Goal: Task Accomplishment & Management: Manage account settings

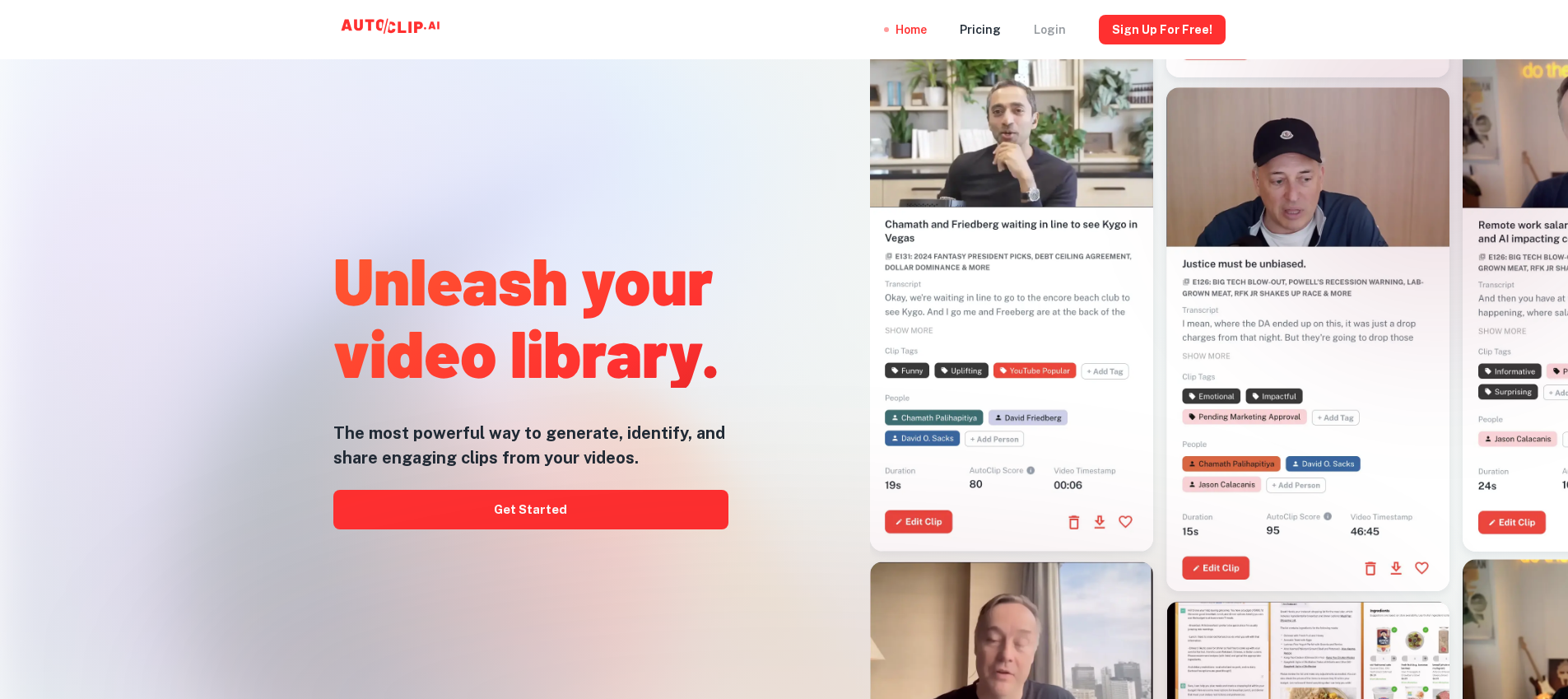
click at [1048, 29] on div "Login" at bounding box center [1049, 29] width 32 height 59
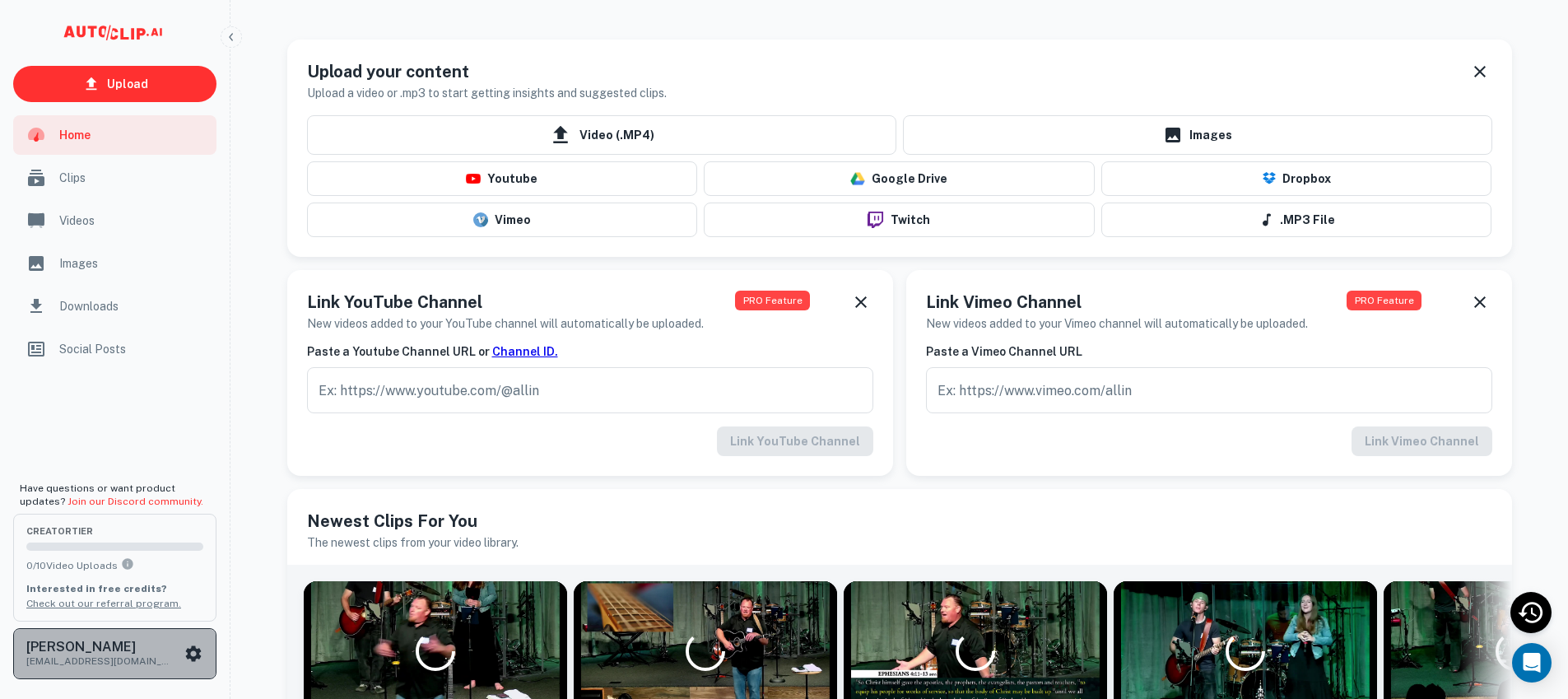
click at [121, 646] on h6 "[PERSON_NAME]" at bounding box center [101, 646] width 148 height 13
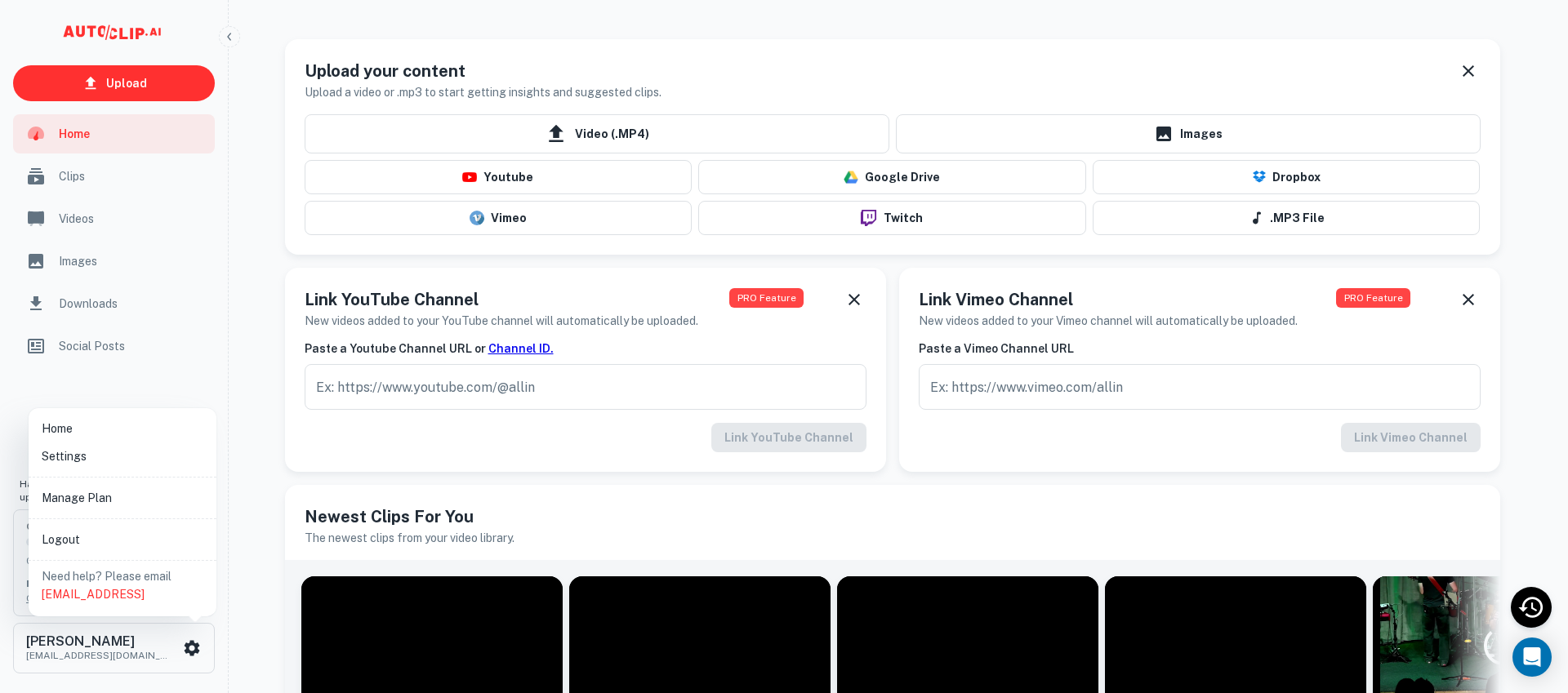
click at [111, 503] on li "Manage Plan" at bounding box center [122, 498] width 174 height 27
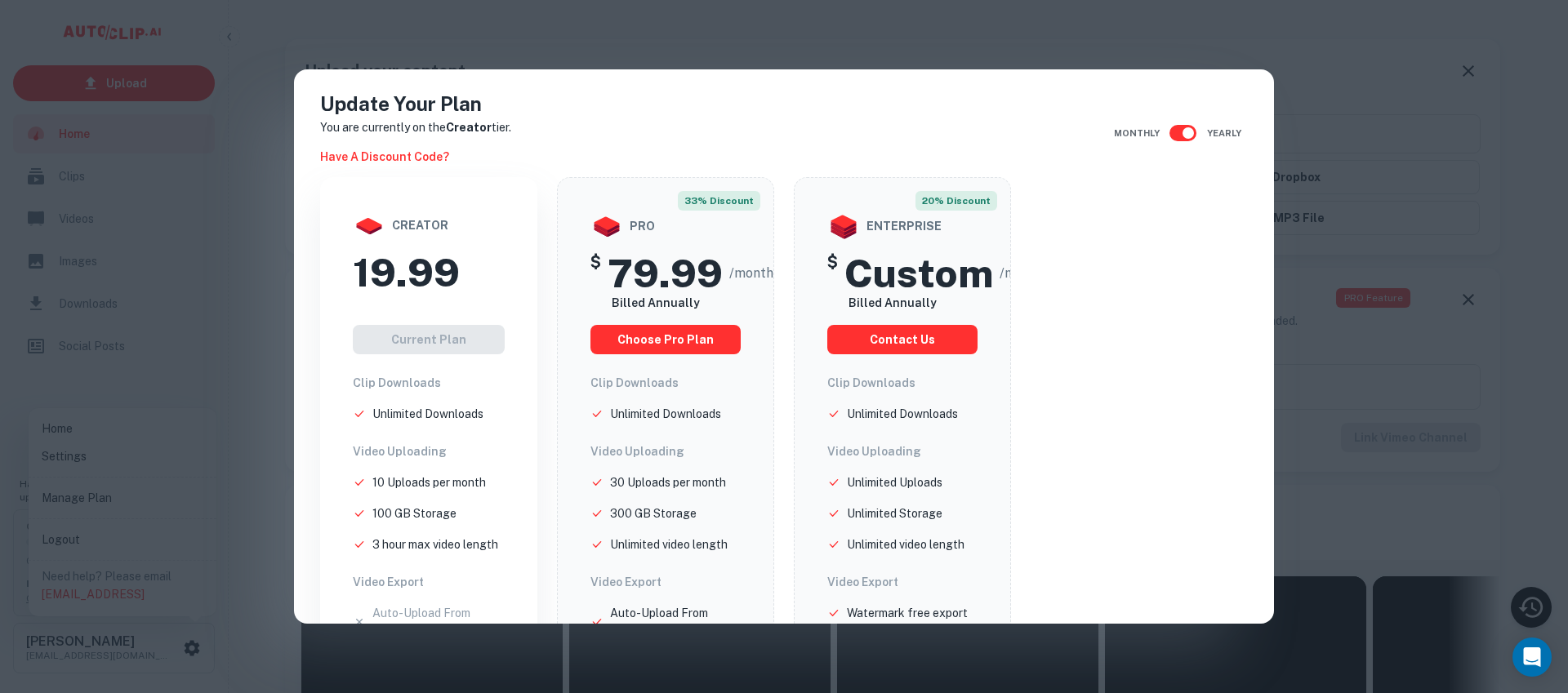
scroll to position [338, 0]
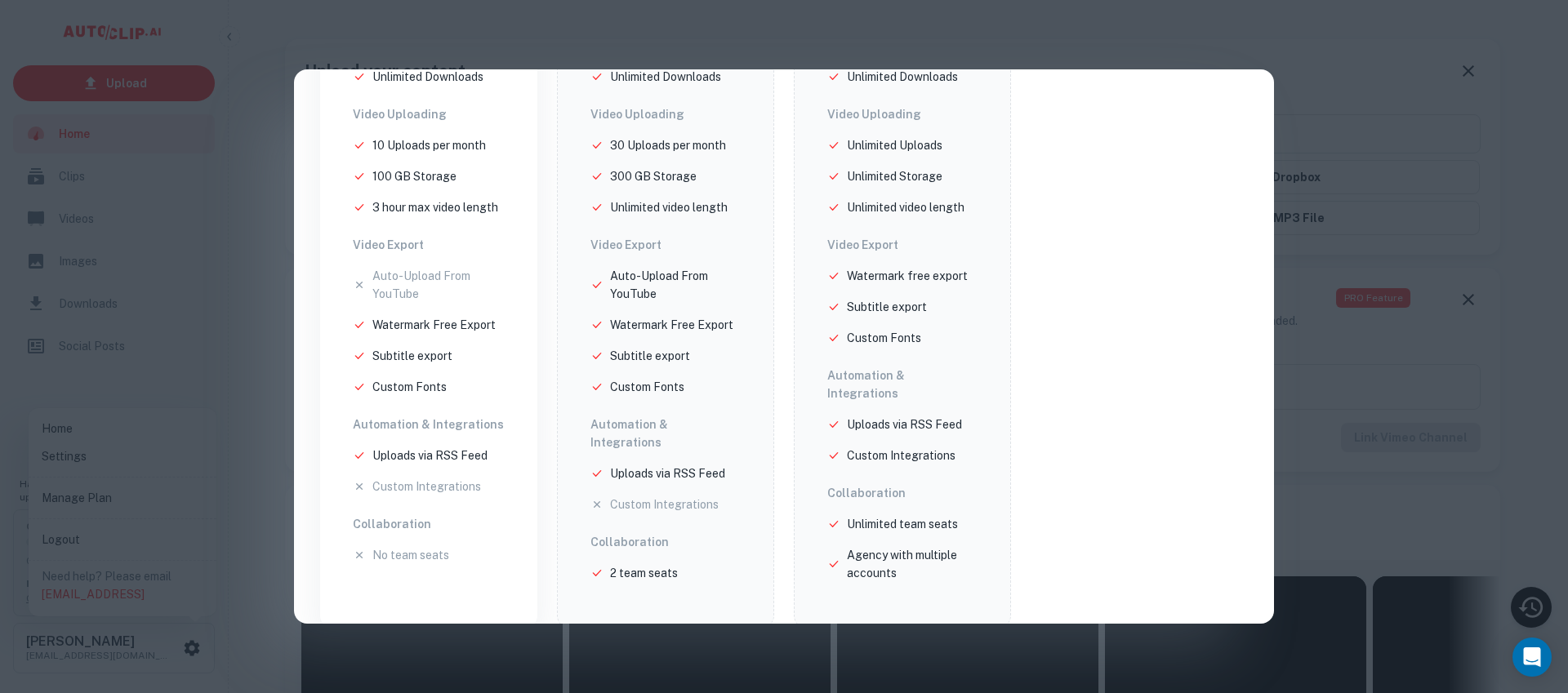
click at [197, 596] on div "Update Your Plan You are currently on the Creator tier. Have a discount code? M…" at bounding box center [784, 346] width 1568 height 693
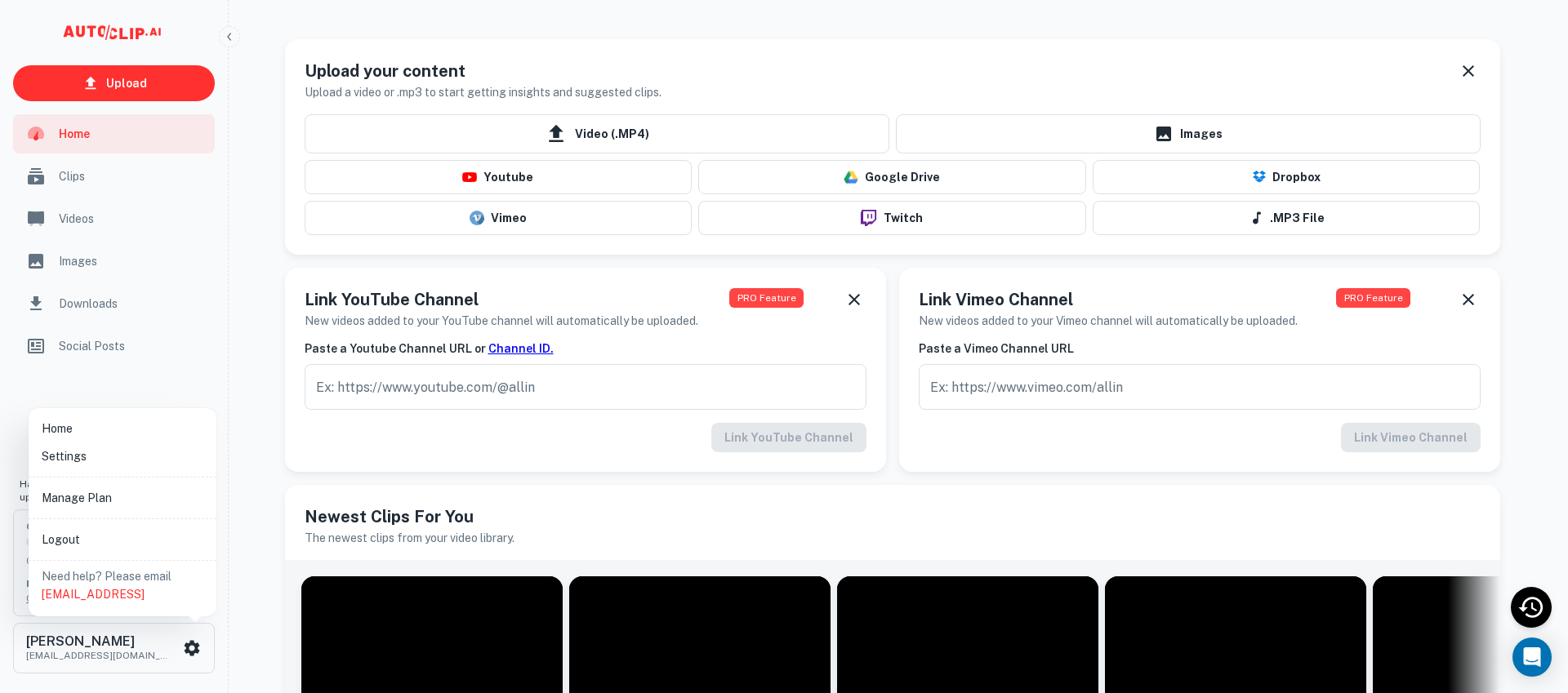
click at [117, 461] on li "Settings" at bounding box center [122, 456] width 174 height 27
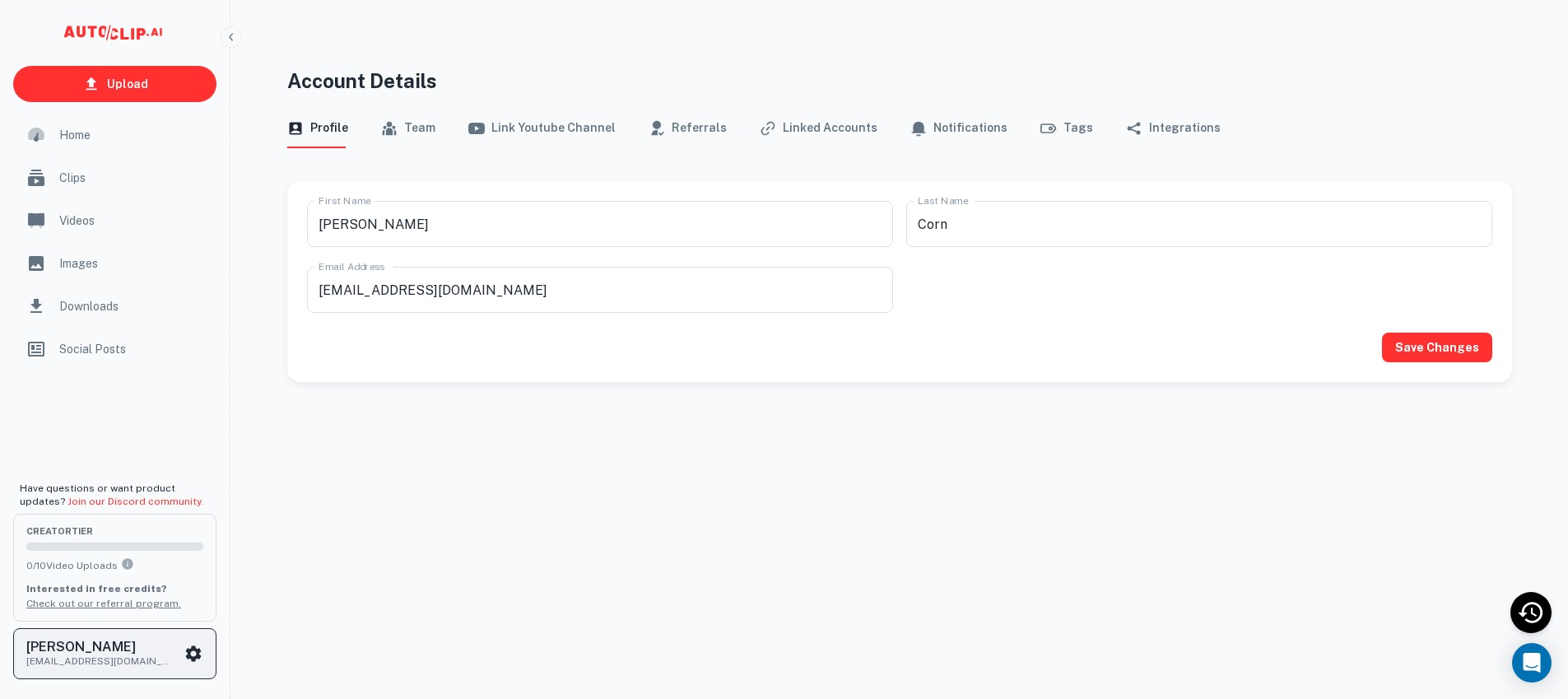
click at [172, 656] on p "[EMAIL_ADDRESS][DOMAIN_NAME]" at bounding box center [101, 661] width 148 height 15
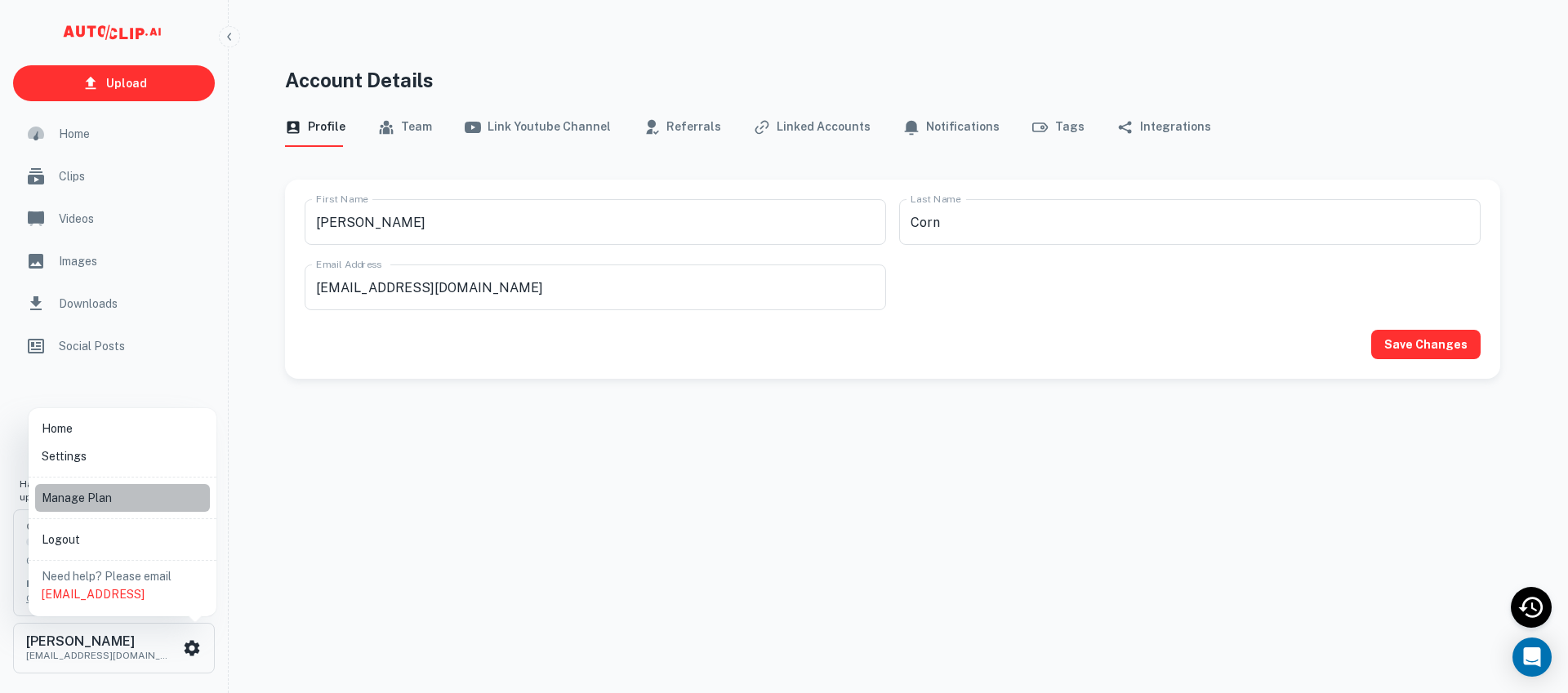
click at [152, 508] on li "Manage Plan" at bounding box center [122, 498] width 174 height 27
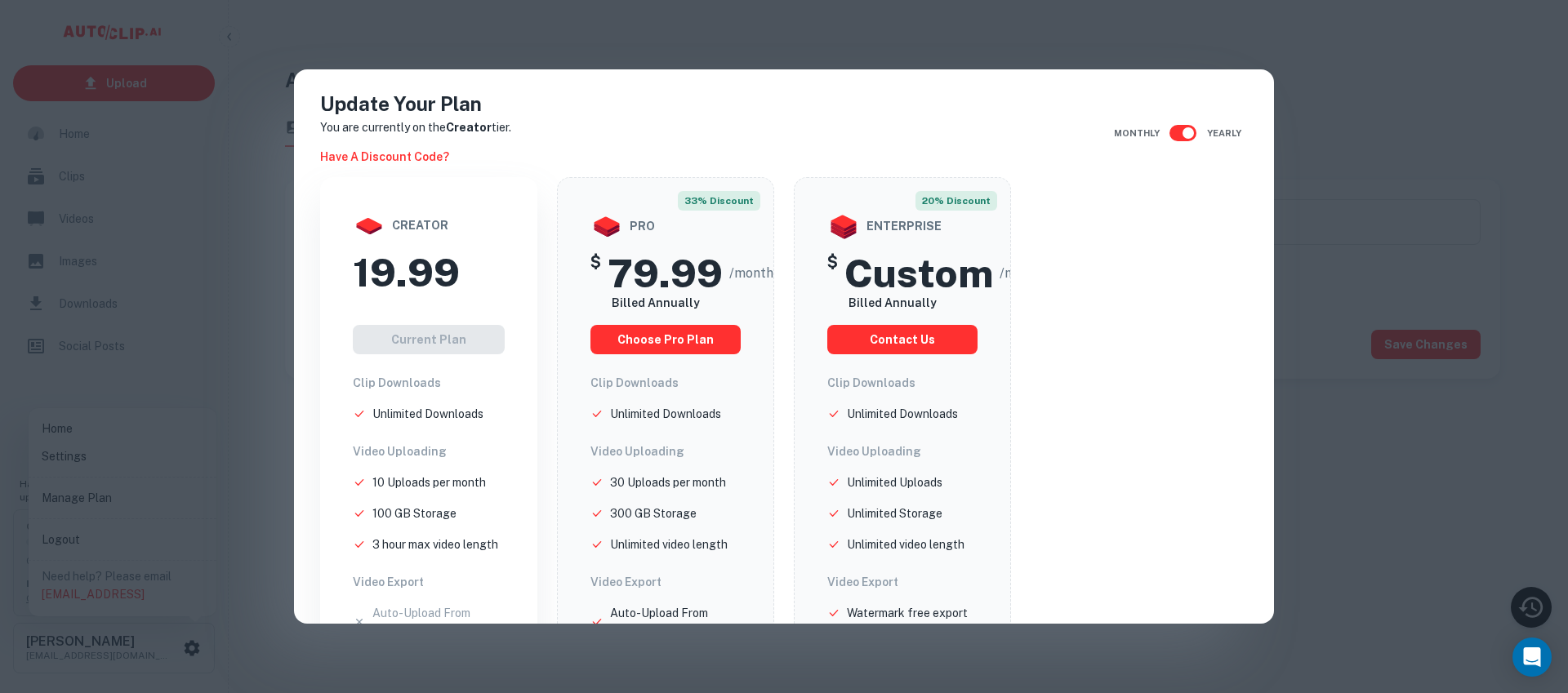
click at [439, 336] on div "Current Plan" at bounding box center [429, 339] width 152 height 29
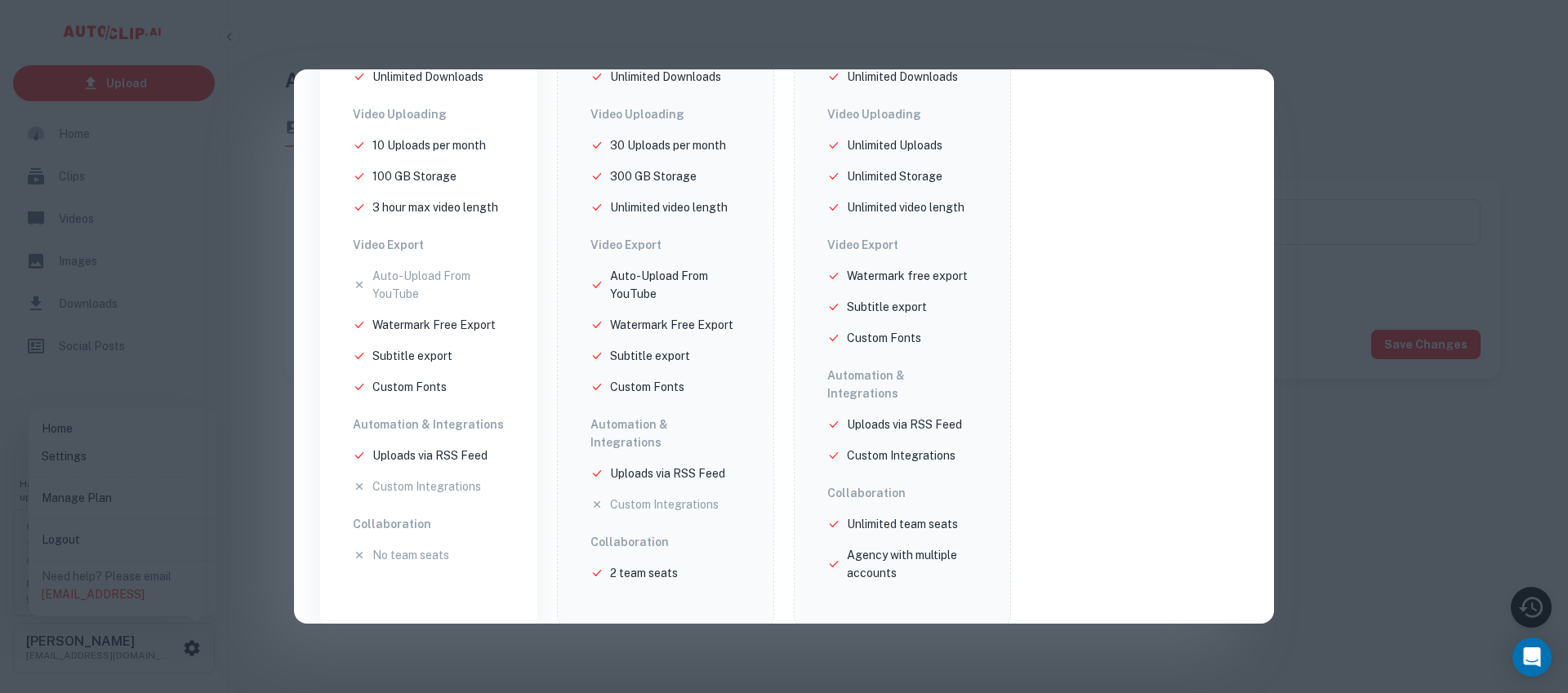
click at [168, 327] on div "Update Your Plan You are currently on the Creator tier. Have a discount code? M…" at bounding box center [784, 346] width 1568 height 693
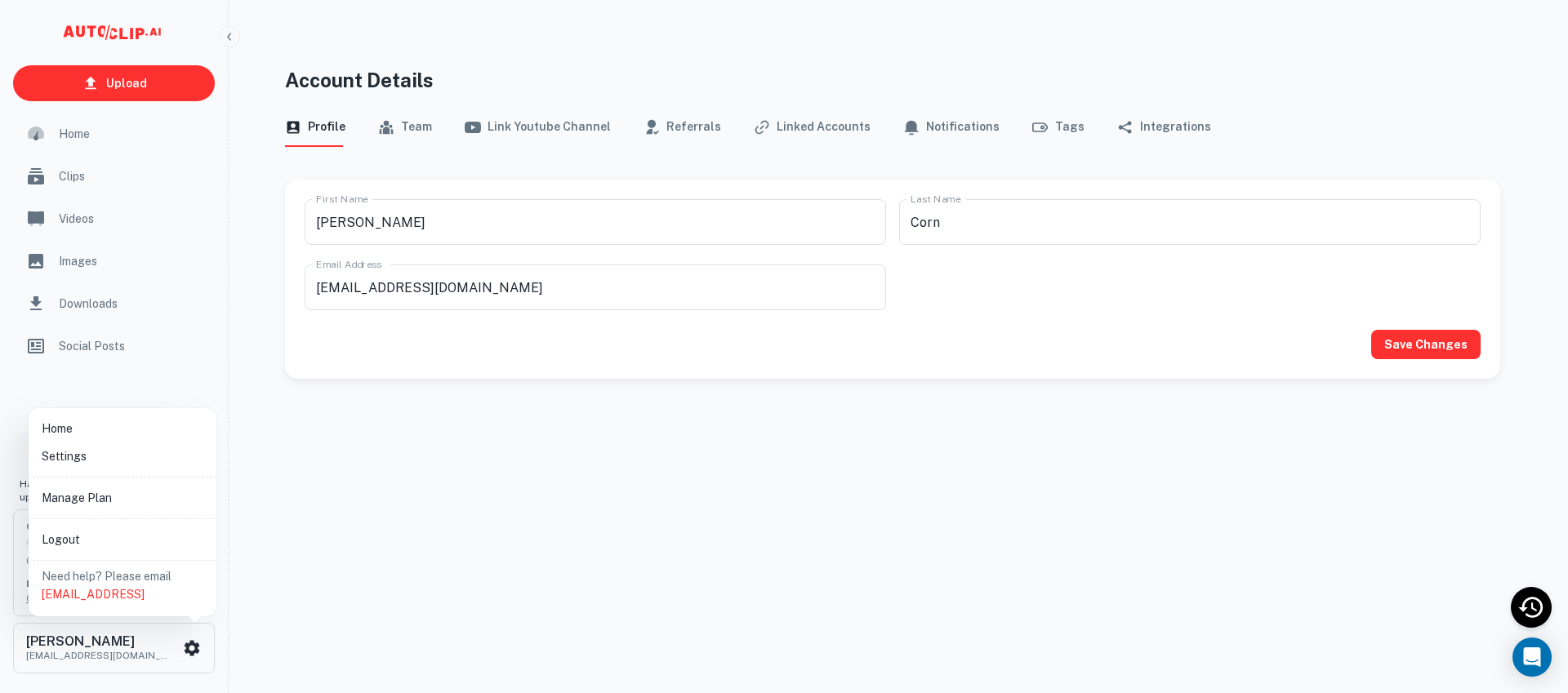
click at [117, 464] on li "Settings" at bounding box center [122, 456] width 174 height 27
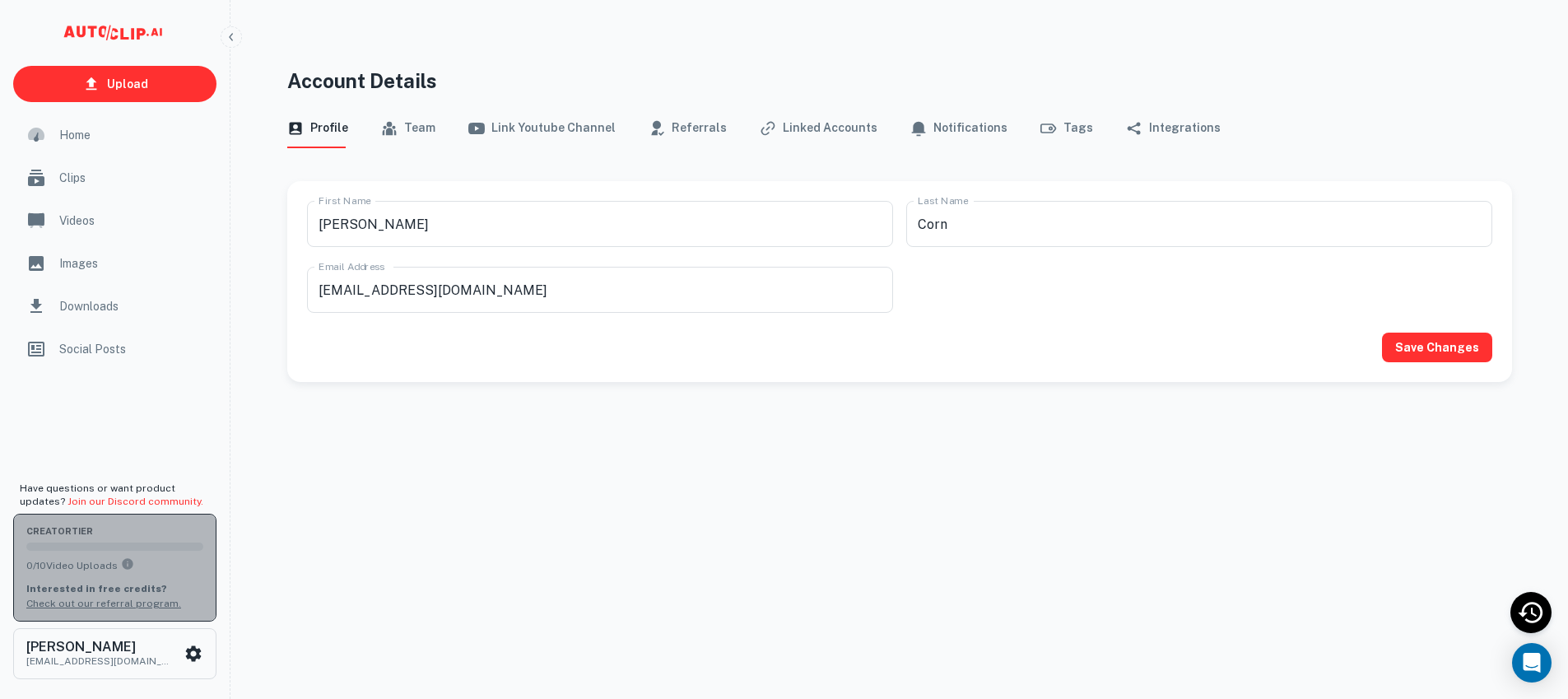
click at [169, 582] on p "Interested in free credits?" at bounding box center [115, 589] width 177 height 15
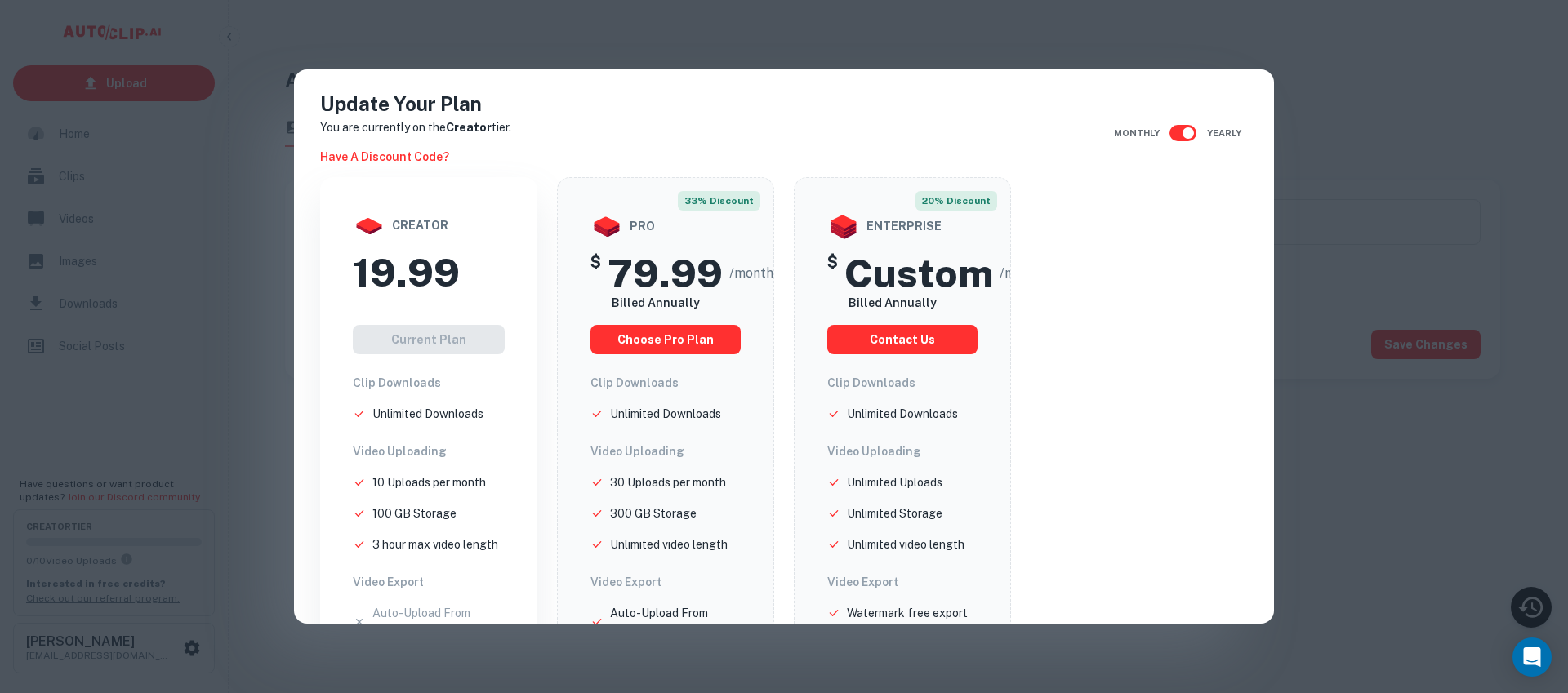
click at [458, 288] on h2 "19.99" at bounding box center [406, 272] width 107 height 47
click at [432, 326] on div "Current Plan" at bounding box center [429, 339] width 152 height 29
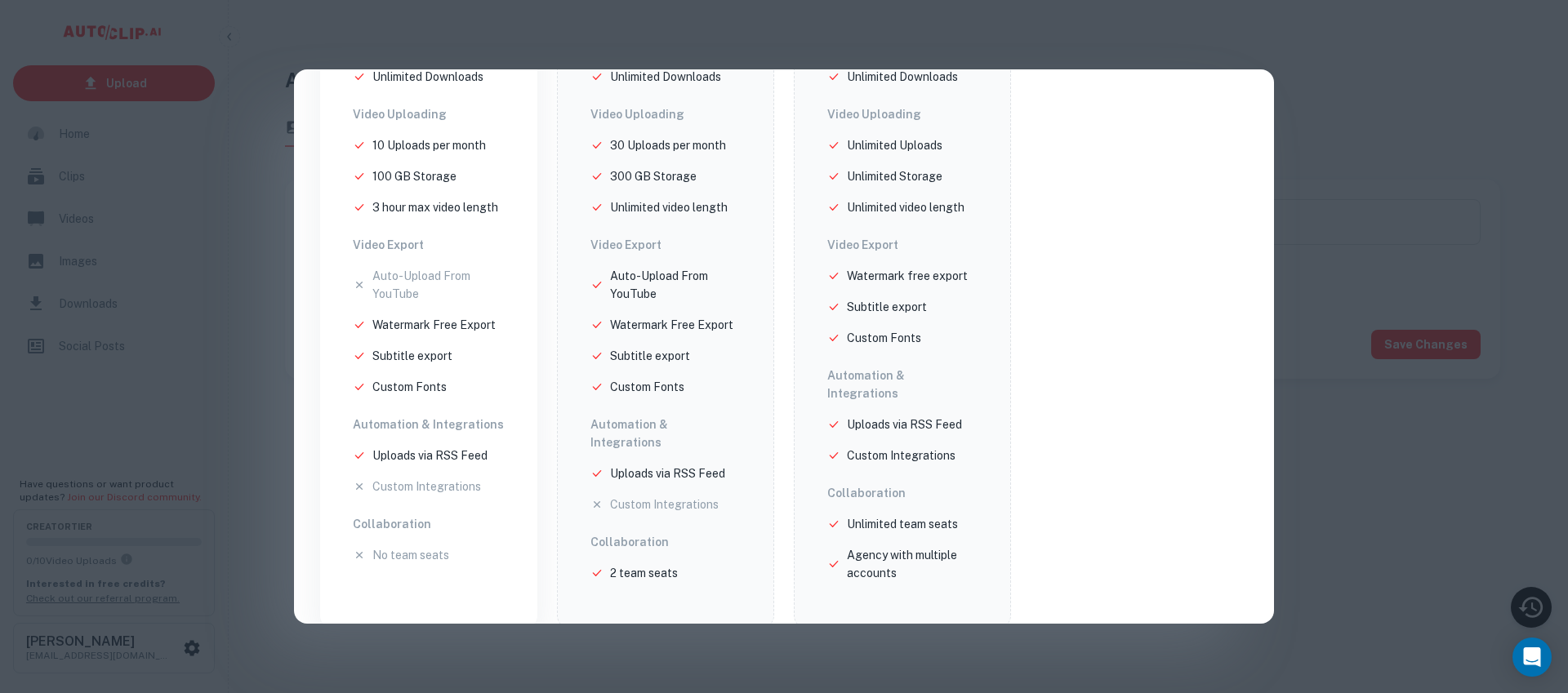
scroll to position [0, 0]
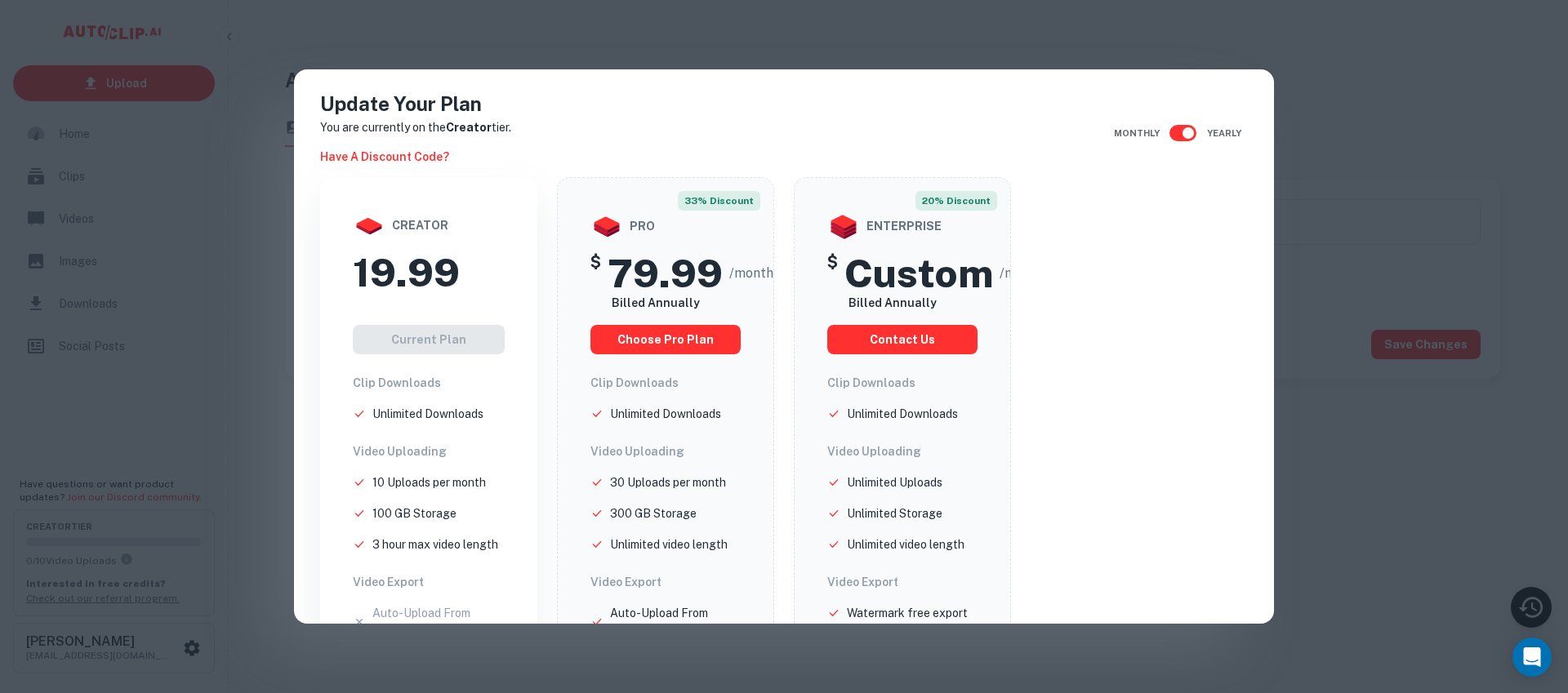
click at [1159, 128] on input "checkbox" at bounding box center [1188, 133] width 93 height 31
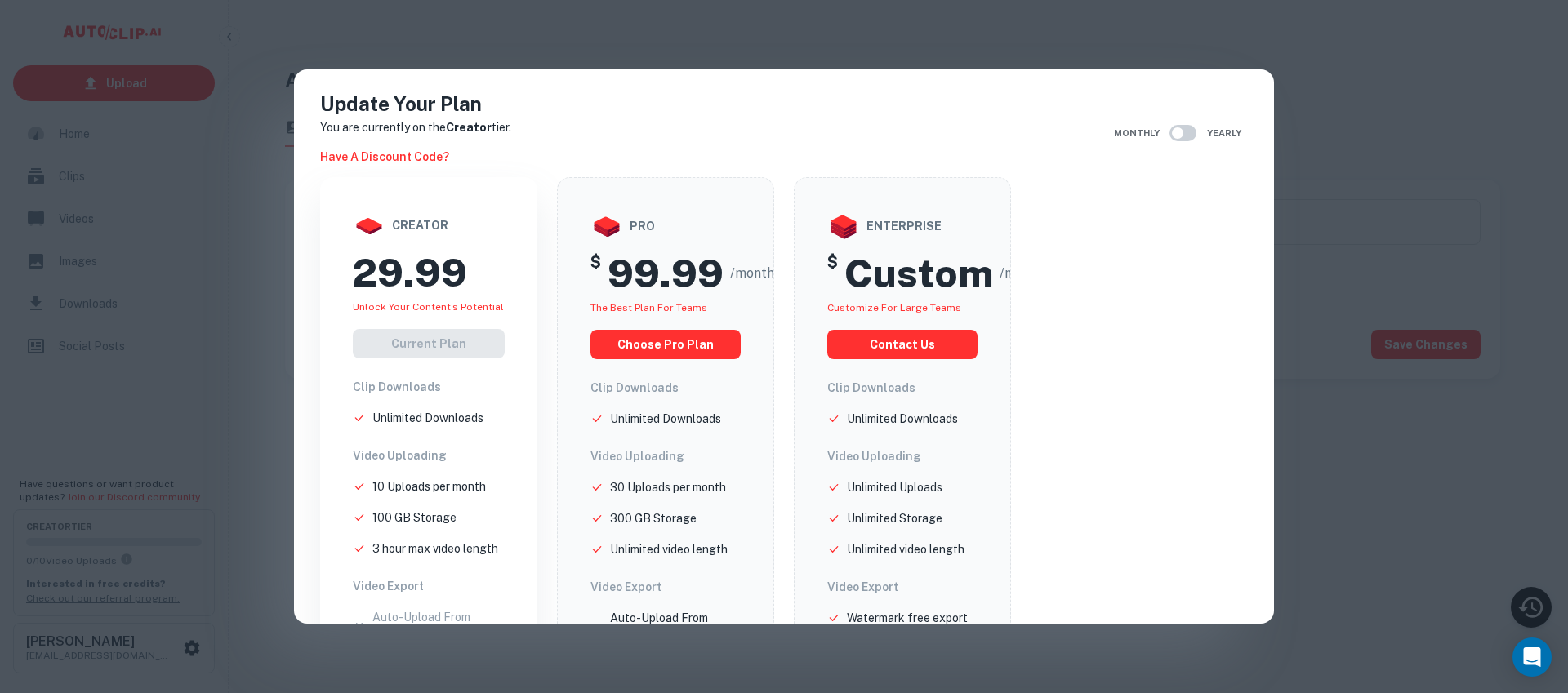
click at [1164, 136] on input "checkbox" at bounding box center [1177, 133] width 93 height 31
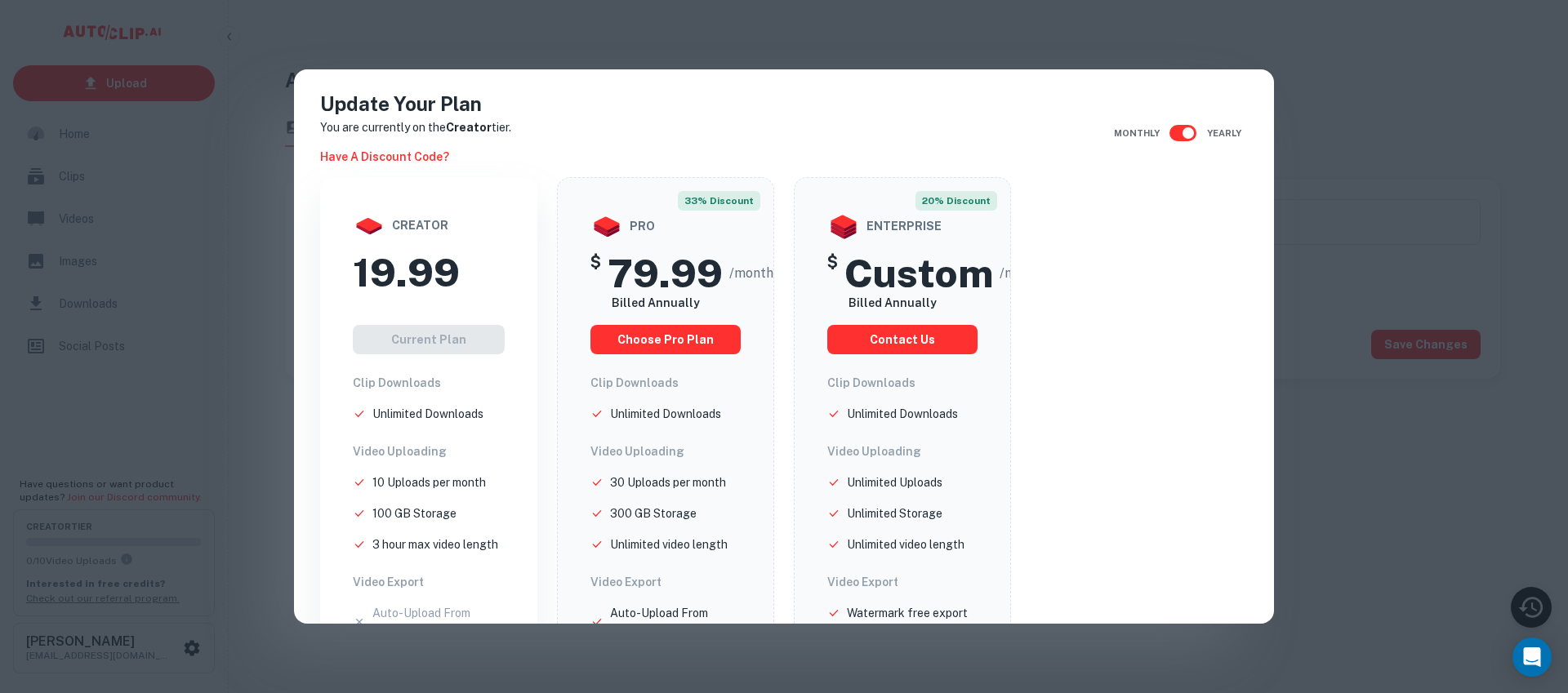
click at [1164, 136] on input "checkbox" at bounding box center [1188, 133] width 93 height 31
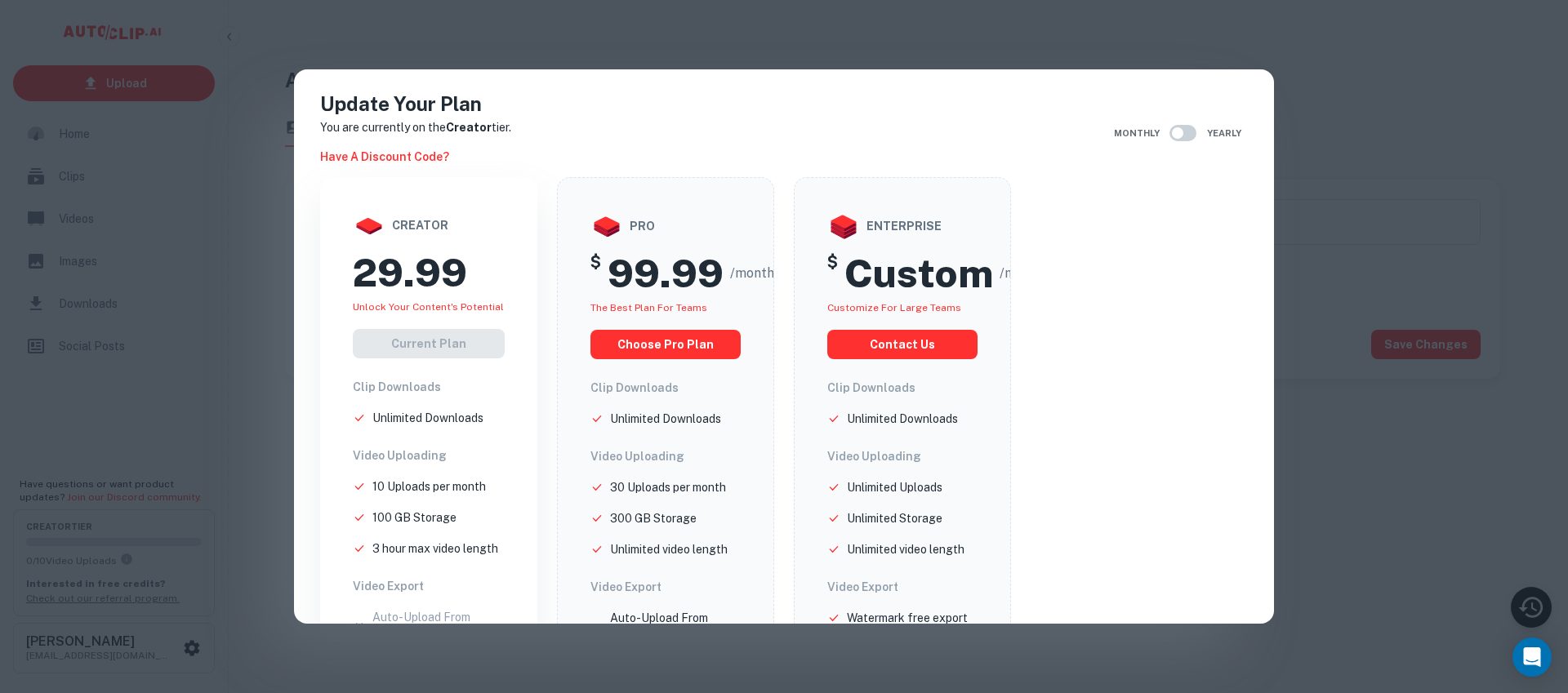
click at [1164, 136] on input "checkbox" at bounding box center [1177, 133] width 93 height 31
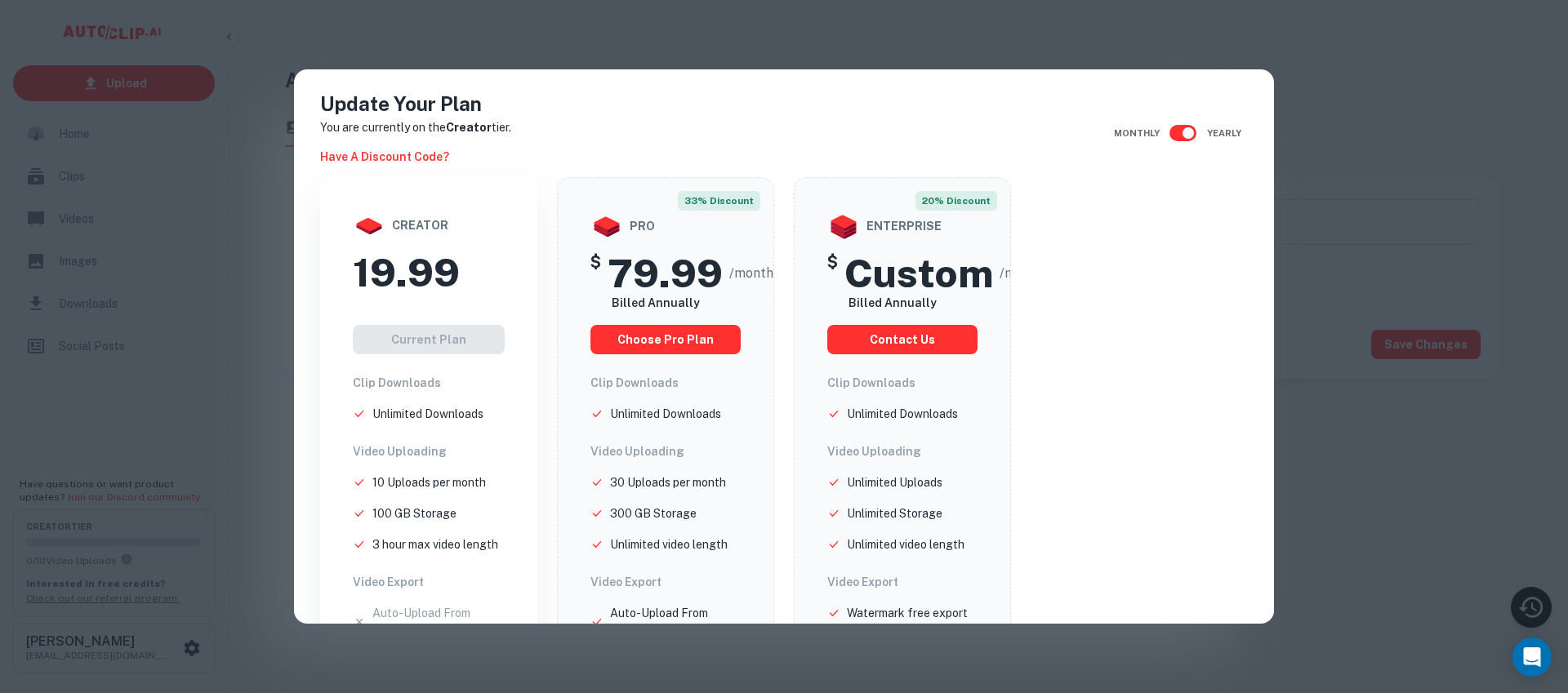
click at [1164, 136] on input "checkbox" at bounding box center [1188, 133] width 93 height 31
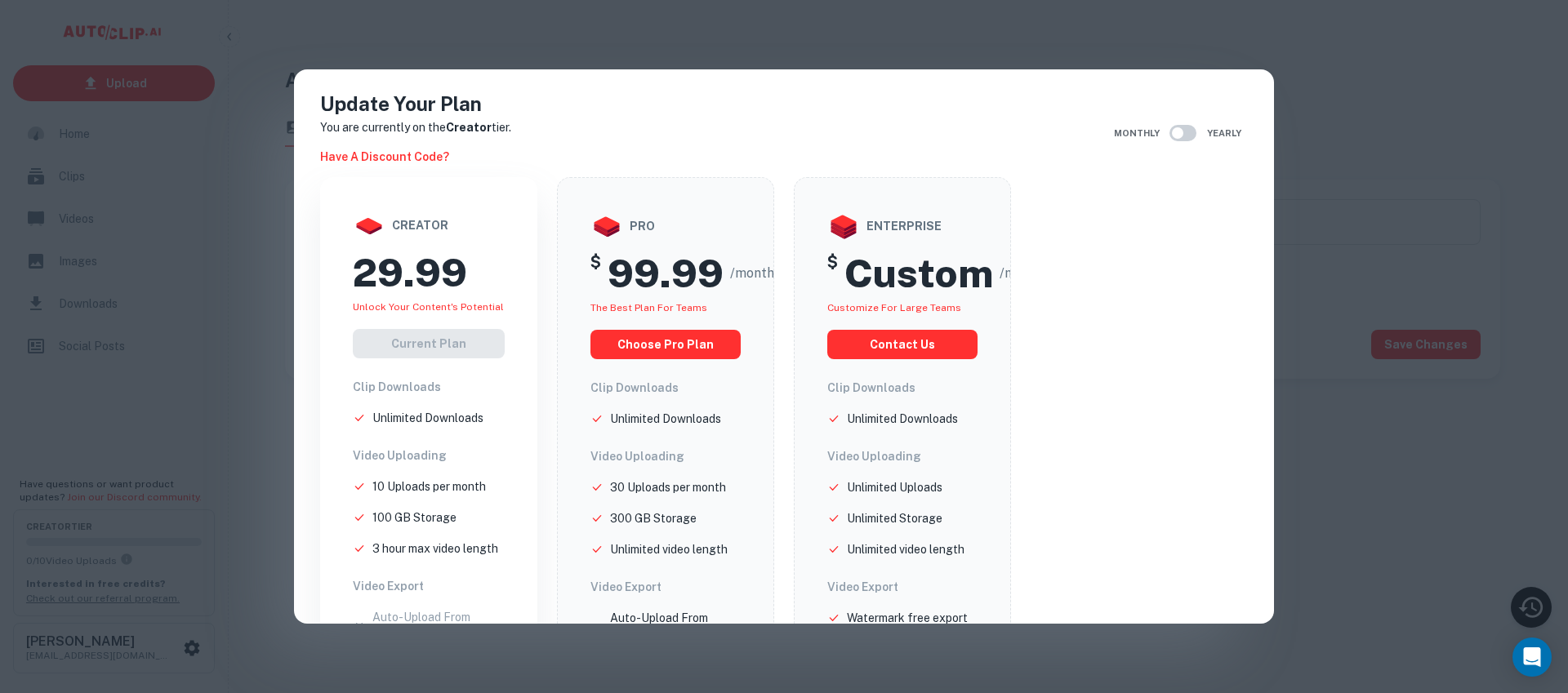
click at [1174, 133] on input "checkbox" at bounding box center [1177, 133] width 93 height 31
checkbox input "true"
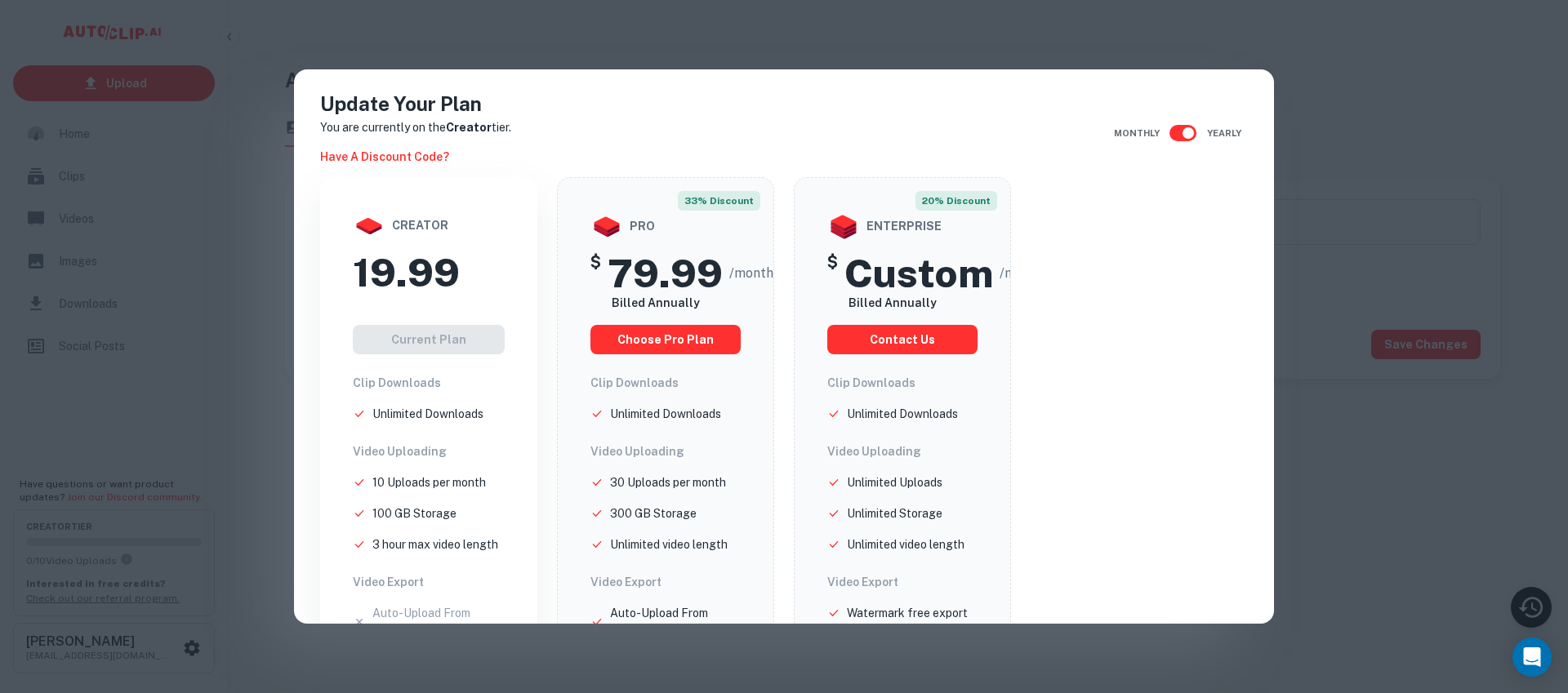
click at [139, 385] on div "Update Your Plan You are currently on the Creator tier. Have a discount code? M…" at bounding box center [784, 346] width 1568 height 693
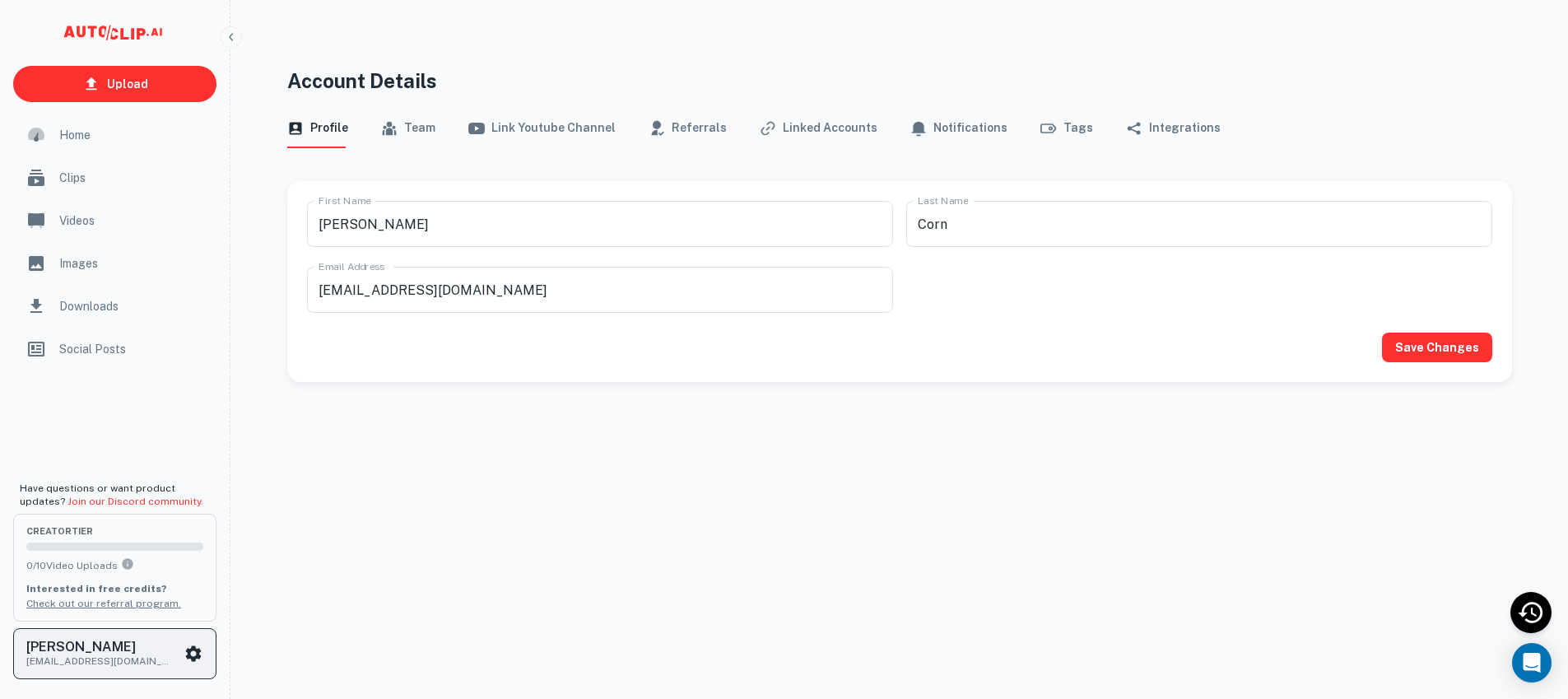
click at [188, 655] on icon "scrollable content" at bounding box center [194, 653] width 16 height 16
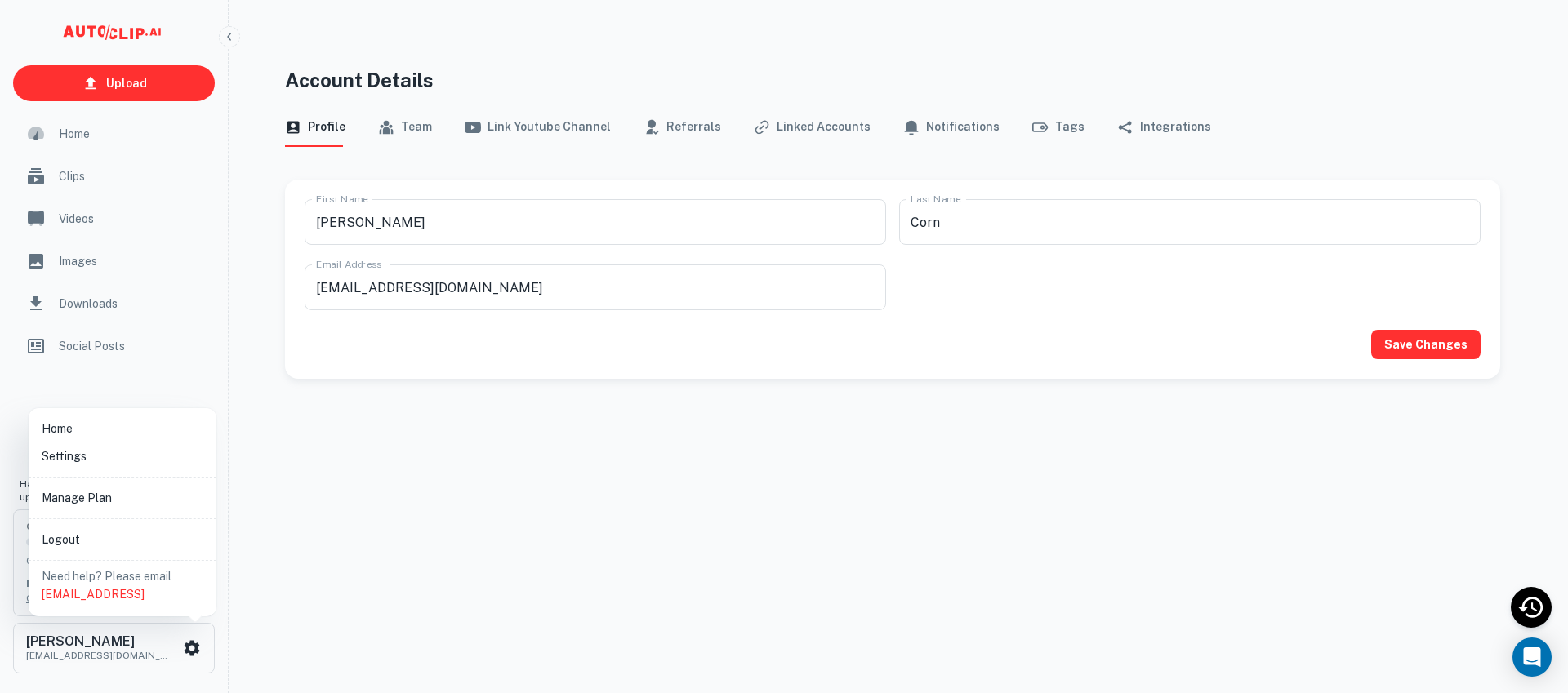
click at [150, 650] on div at bounding box center [784, 346] width 1568 height 693
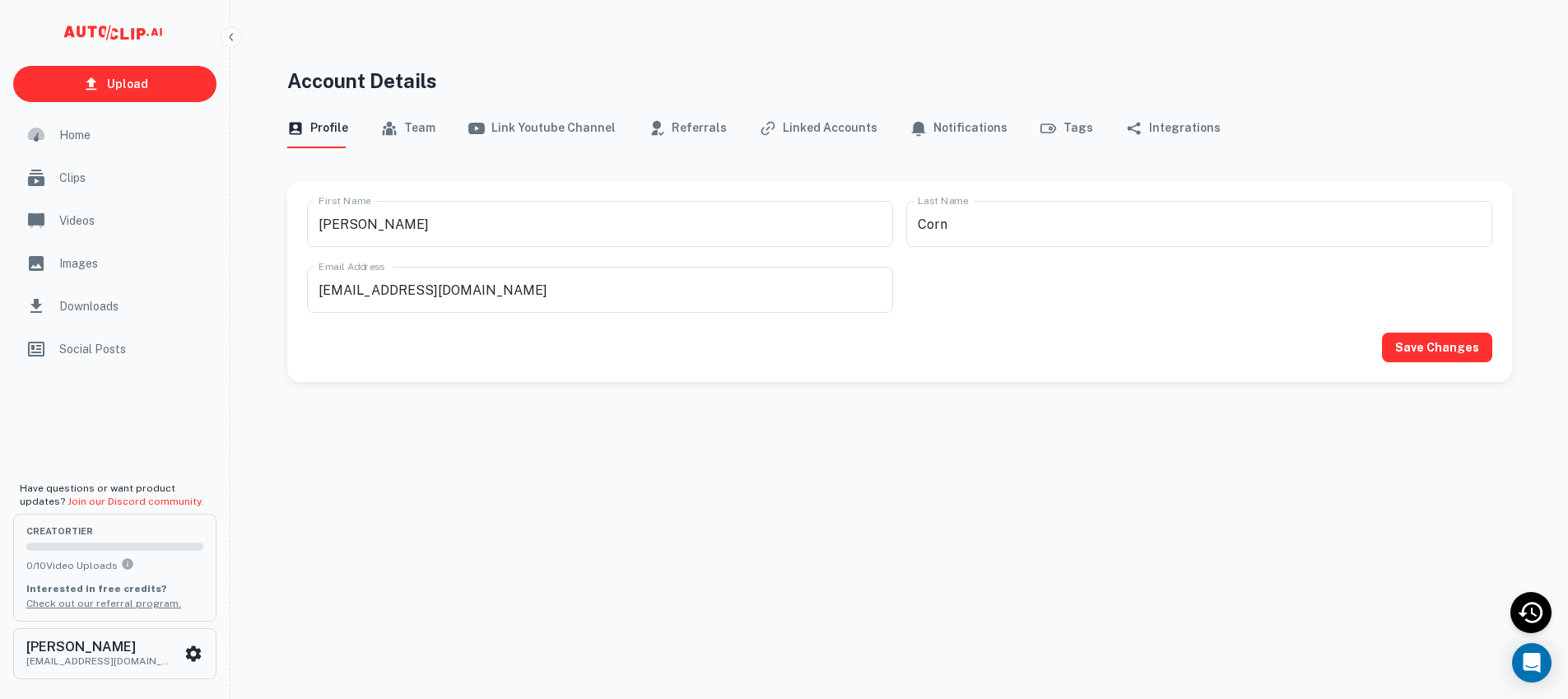
click at [128, 656] on p "[EMAIL_ADDRESS][DOMAIN_NAME]" at bounding box center [101, 661] width 148 height 15
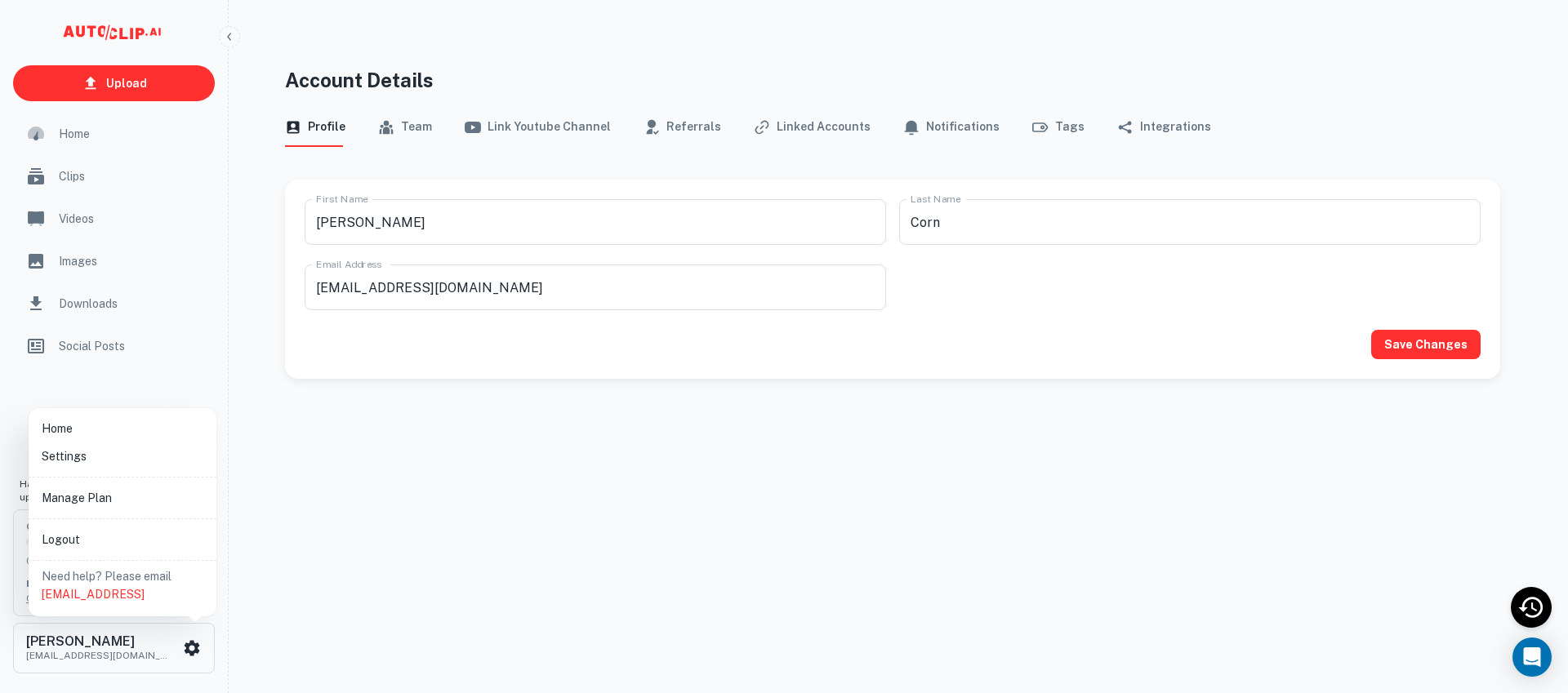
click at [126, 426] on li "Home" at bounding box center [122, 428] width 174 height 27
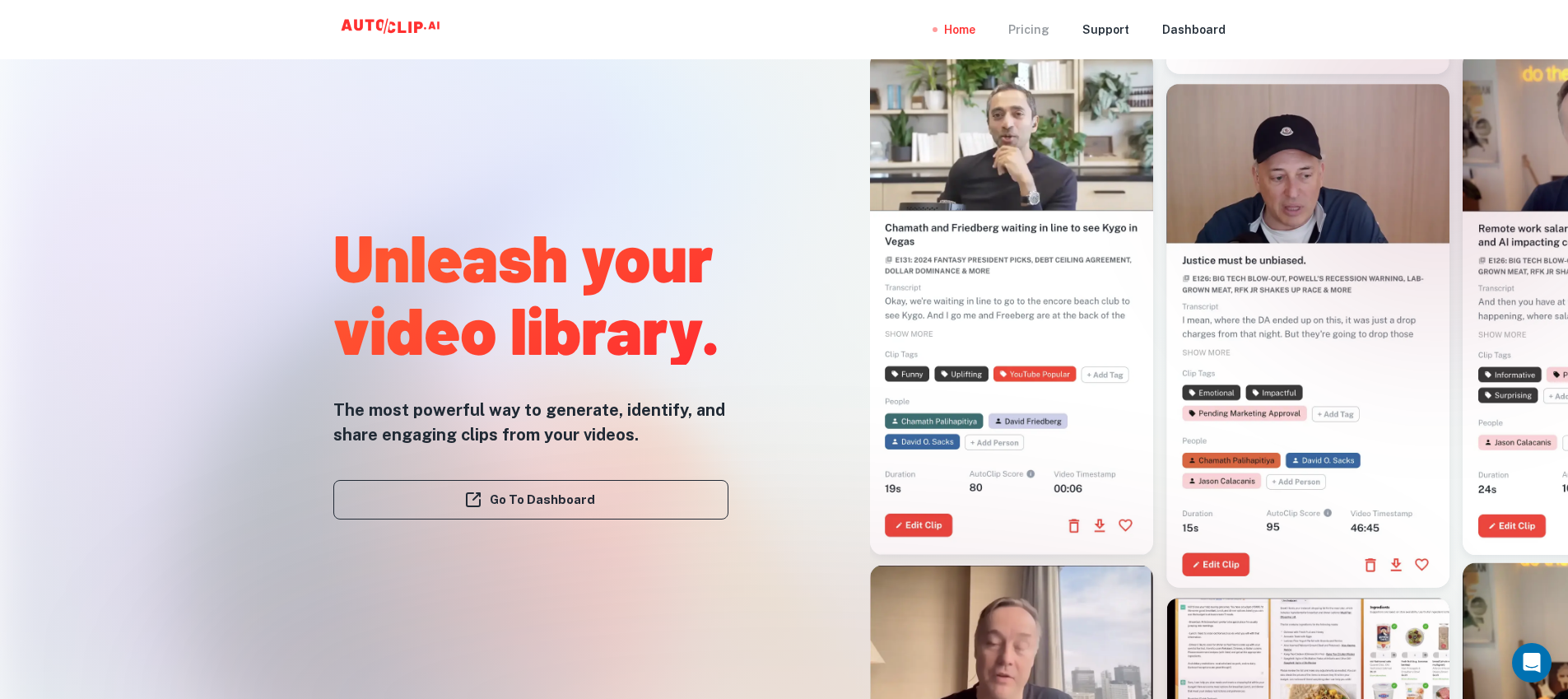
click at [1049, 29] on div "Pricing" at bounding box center [1029, 29] width 41 height 59
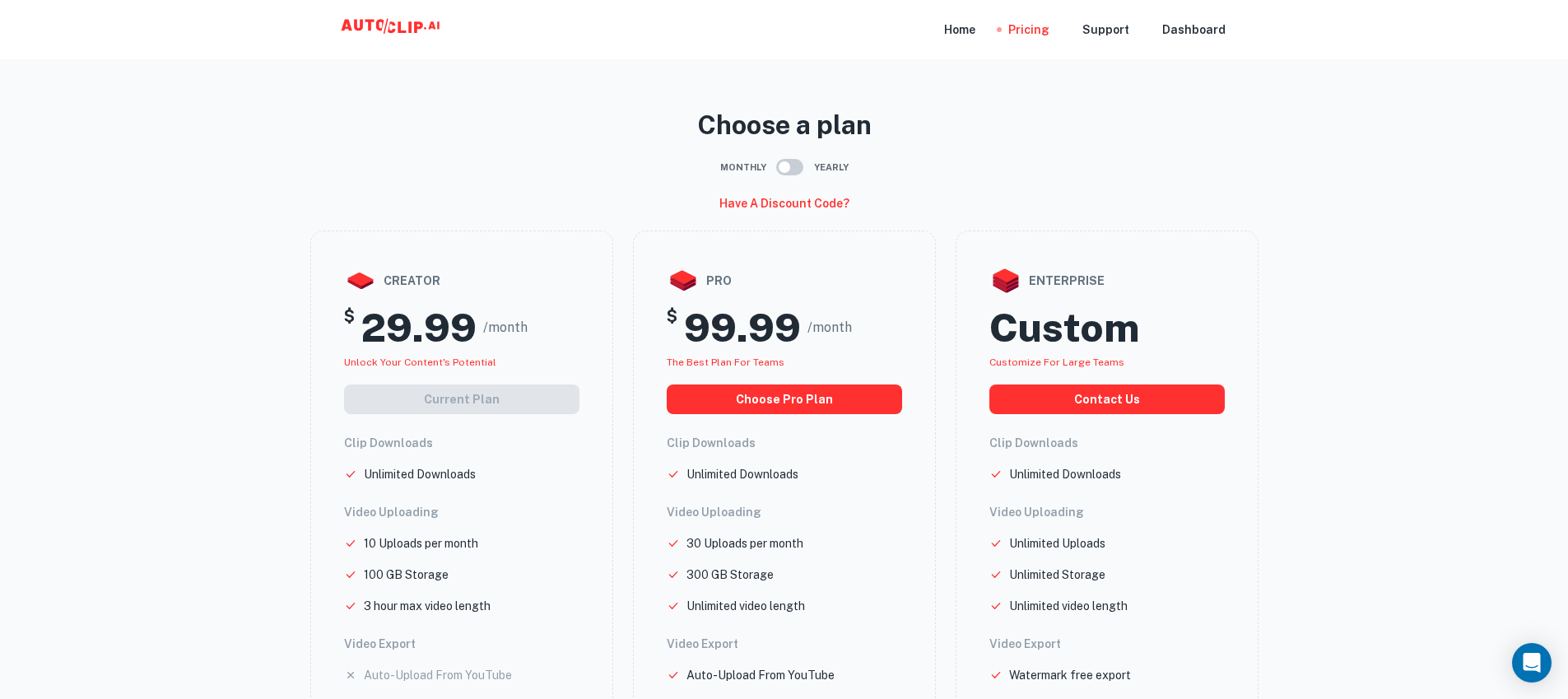
scroll to position [538, 0]
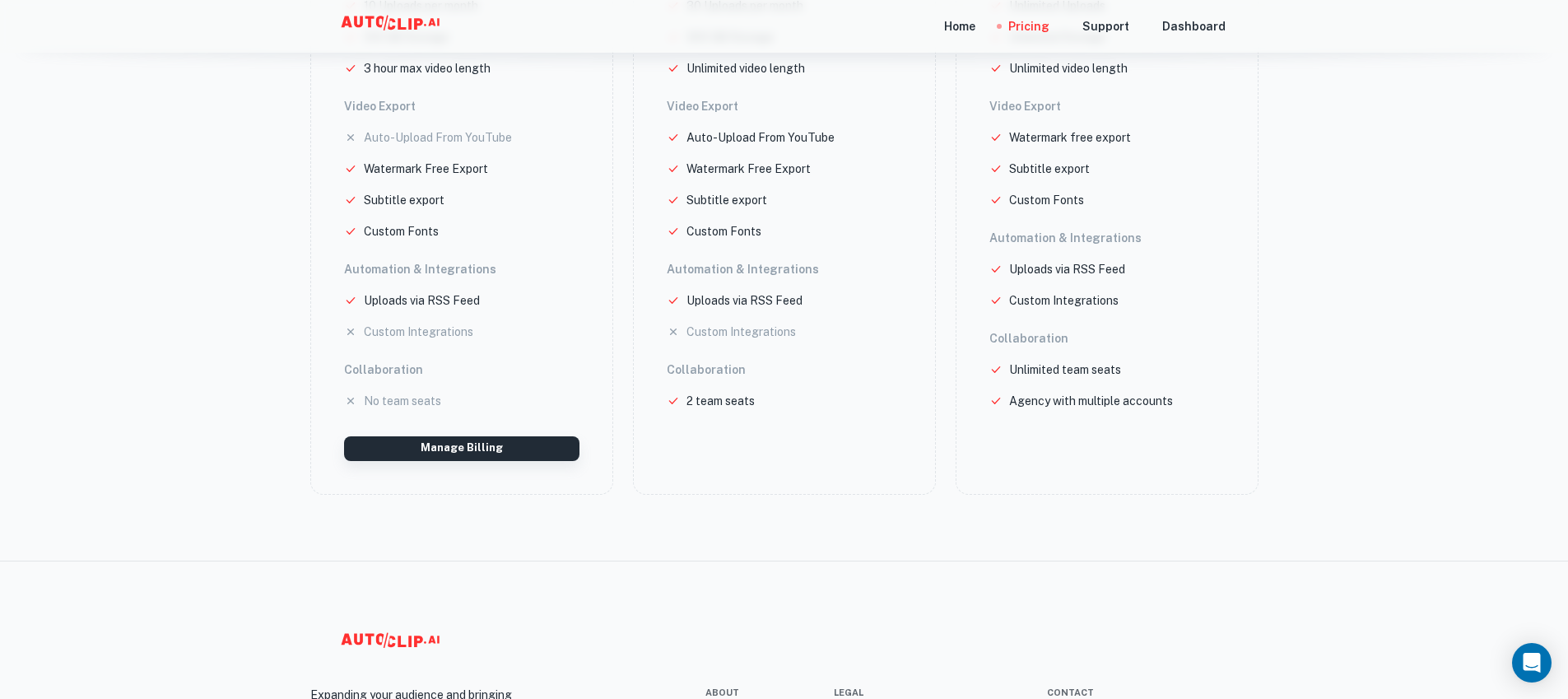
click at [500, 452] on button "Manage Billing" at bounding box center [461, 448] width 235 height 25
